Goal: Information Seeking & Learning: Learn about a topic

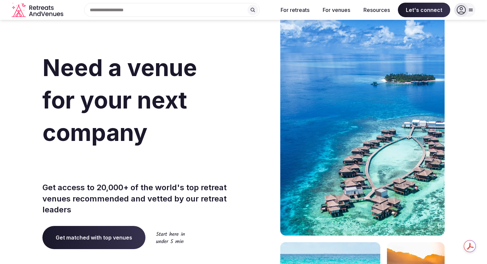
click at [178, 12] on div "Search Popular Destinations [GEOGRAPHIC_DATA], [GEOGRAPHIC_DATA] [GEOGRAPHIC_DA…" at bounding box center [169, 10] width 207 height 14
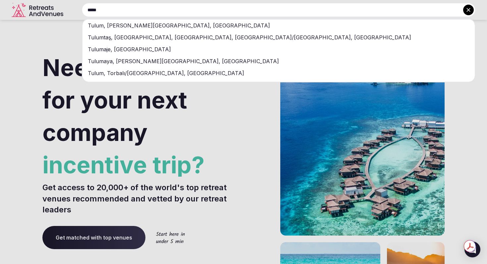
type input "*****"
click at [165, 26] on div "Tulum, [PERSON_NAME][GEOGRAPHIC_DATA], [GEOGRAPHIC_DATA]" at bounding box center [278, 26] width 392 height 12
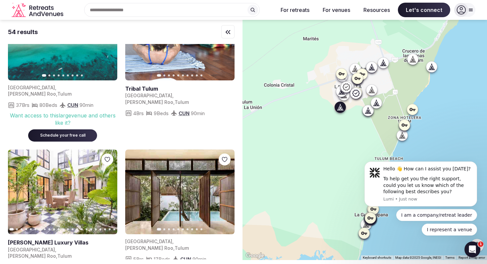
scroll to position [1302, 0]
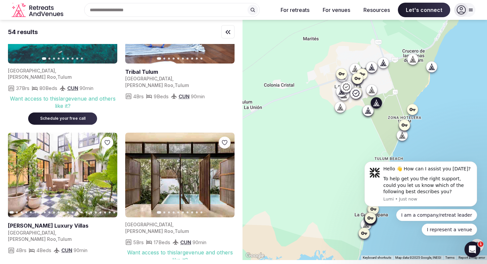
click at [72, 146] on link at bounding box center [62, 175] width 109 height 85
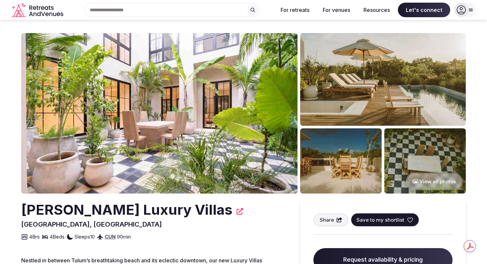
click at [429, 180] on button "View all photos" at bounding box center [434, 182] width 57 height 18
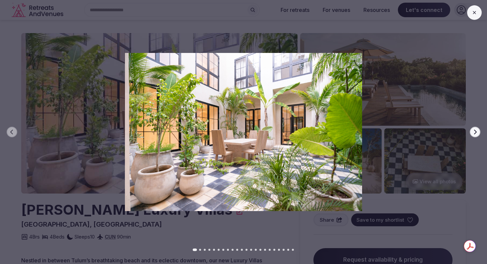
click at [475, 134] on icon "button" at bounding box center [475, 132] width 3 height 5
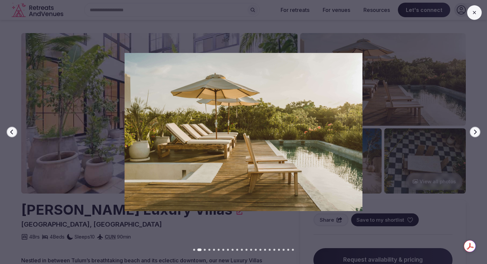
click at [475, 134] on icon "button" at bounding box center [475, 132] width 3 height 5
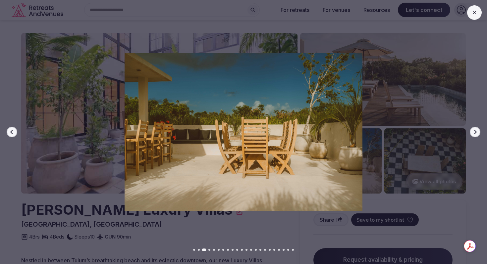
click at [475, 134] on icon "button" at bounding box center [475, 132] width 3 height 5
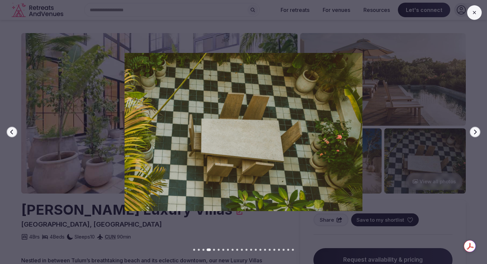
click at [475, 134] on icon "button" at bounding box center [475, 132] width 3 height 5
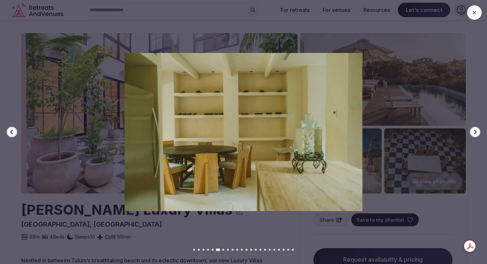
click at [475, 134] on icon "button" at bounding box center [475, 132] width 3 height 5
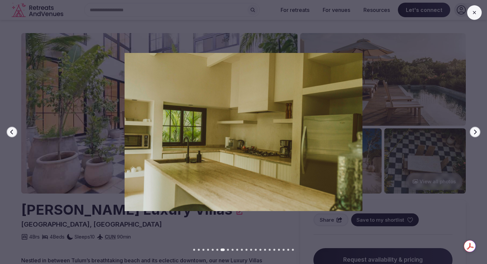
click at [475, 134] on icon "button" at bounding box center [475, 132] width 3 height 5
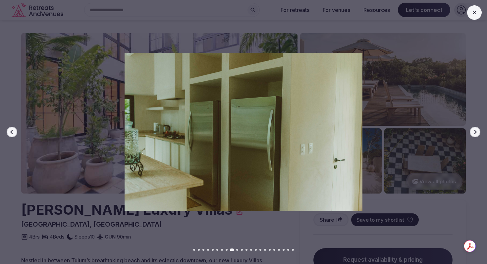
click at [475, 134] on icon "button" at bounding box center [475, 132] width 3 height 5
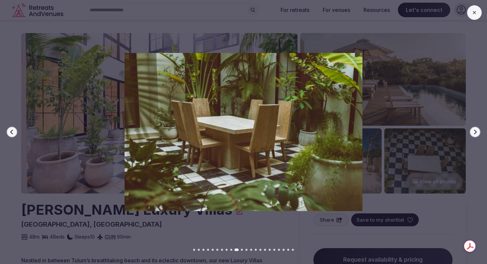
click at [475, 134] on icon "button" at bounding box center [475, 132] width 3 height 5
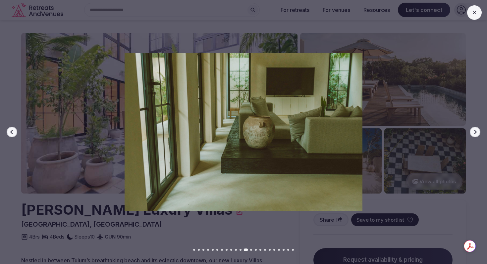
click at [475, 134] on icon "button" at bounding box center [475, 132] width 3 height 5
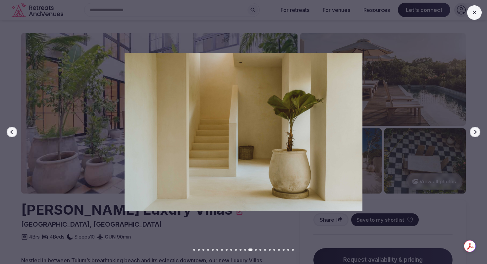
click at [475, 134] on icon "button" at bounding box center [475, 132] width 3 height 5
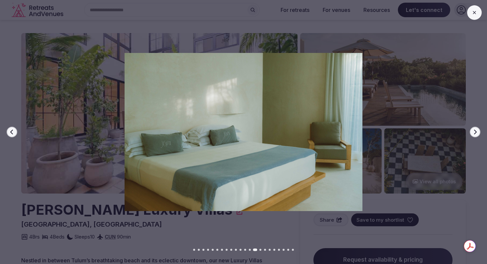
click at [475, 134] on icon "button" at bounding box center [475, 132] width 3 height 5
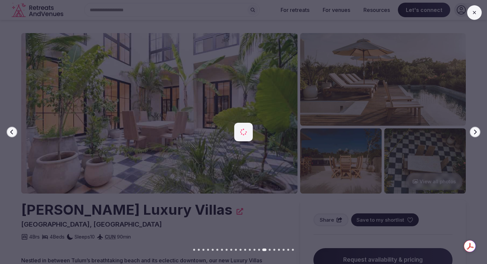
click at [470, 157] on div at bounding box center [241, 132] width 492 height 159
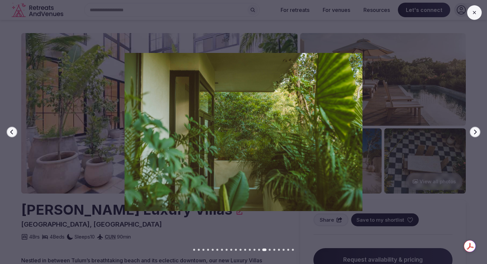
click at [276, 20] on div "Previous slide Next slide" at bounding box center [243, 132] width 487 height 264
